Goal: Navigation & Orientation: Find specific page/section

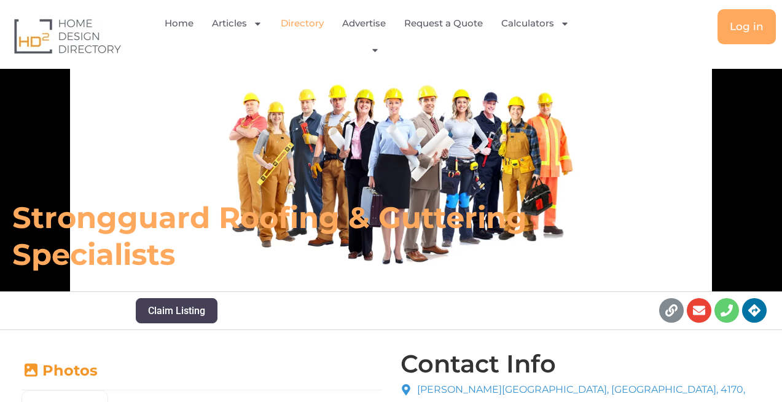
click at [302, 21] on link "Directory" at bounding box center [302, 23] width 43 height 28
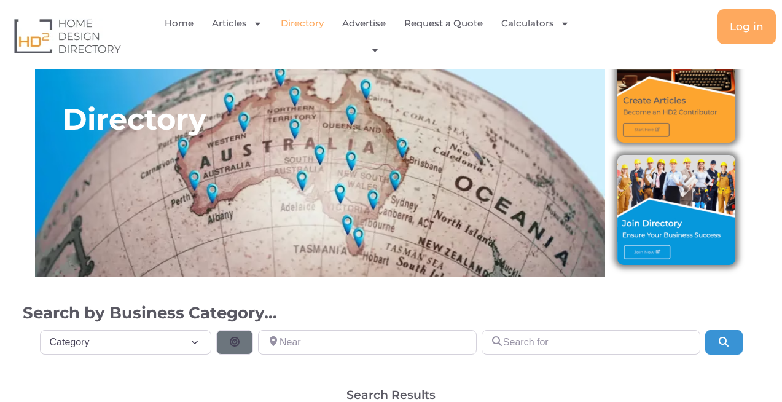
scroll to position [74, 0]
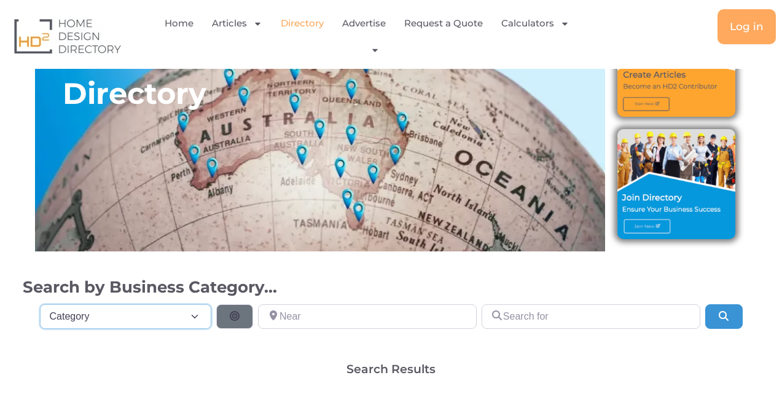
drag, startPoint x: 200, startPoint y: 319, endPoint x: 345, endPoint y: 151, distance: 222.5
